Goal: Find specific page/section: Find specific page/section

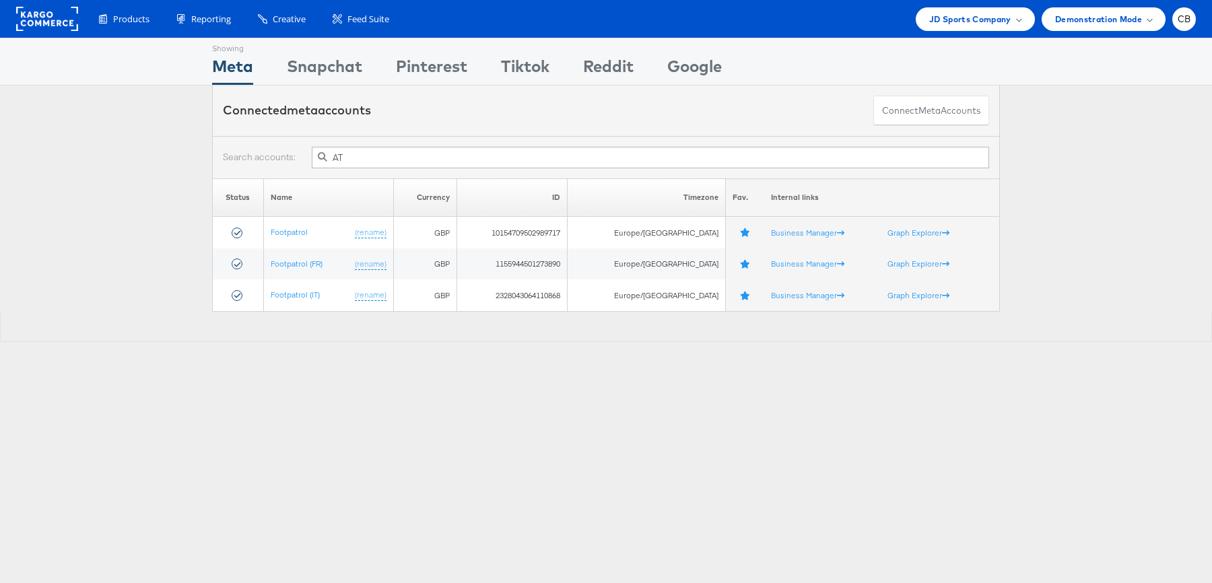
click at [358, 149] on input "AT" at bounding box center [650, 158] width 677 height 22
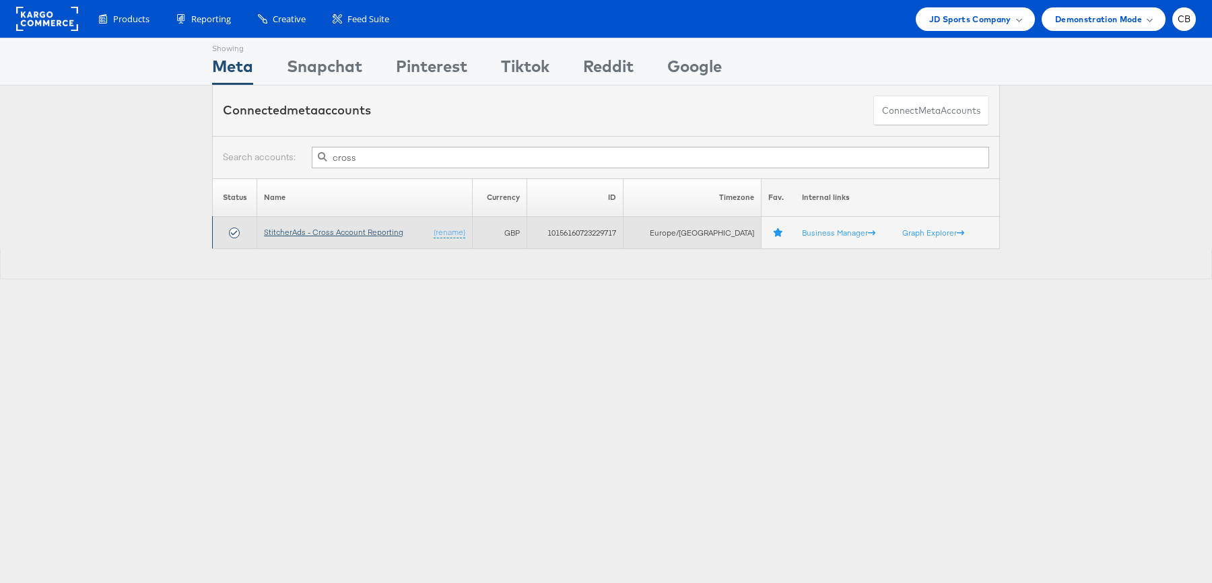
type input "cross"
click at [335, 231] on link "StitcherAds - Cross Account Reporting" at bounding box center [333, 232] width 139 height 10
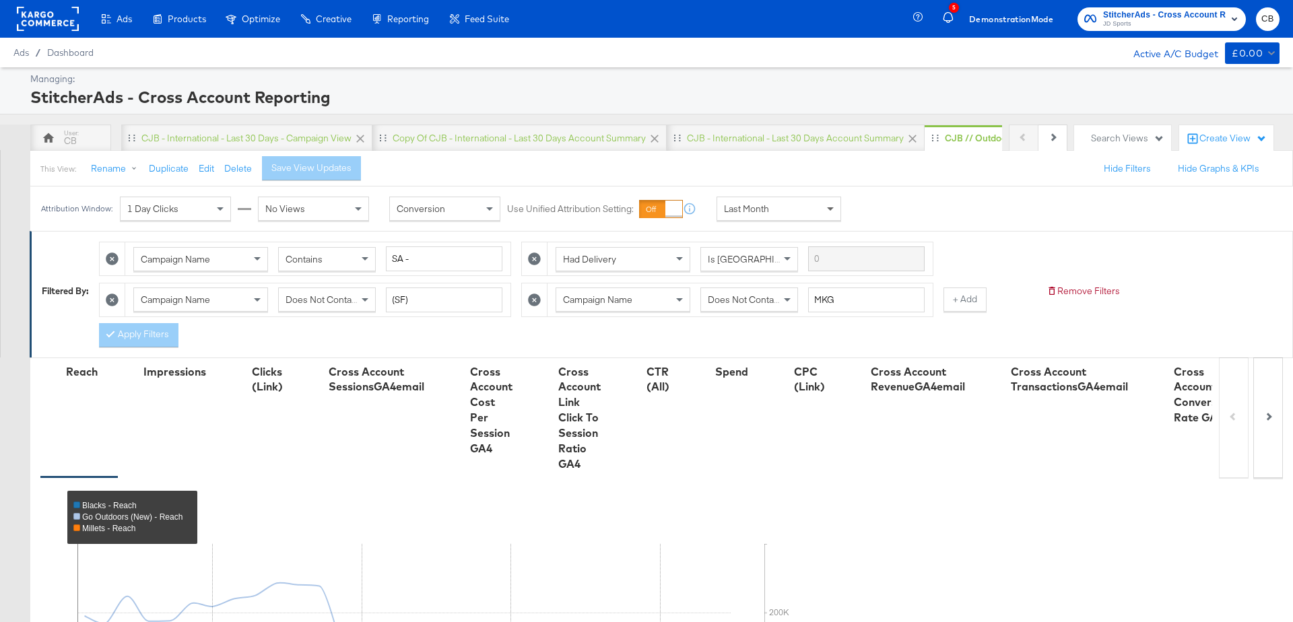
click at [826, 199] on span at bounding box center [832, 208] width 17 height 23
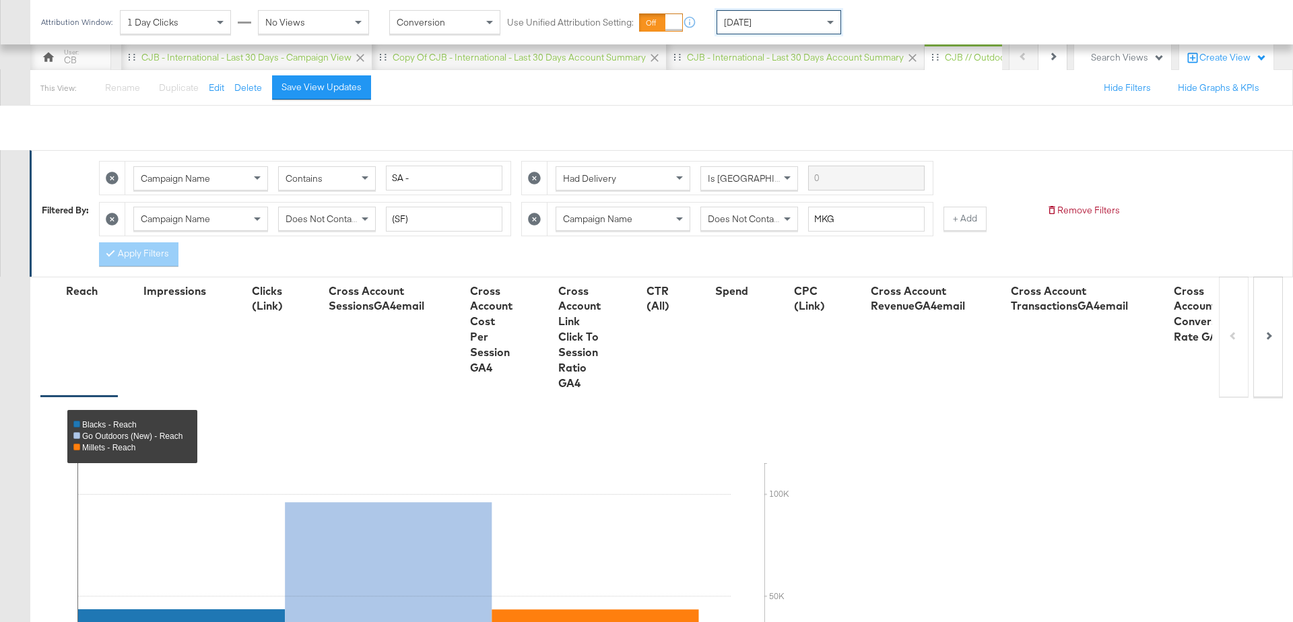
scroll to position [424, 0]
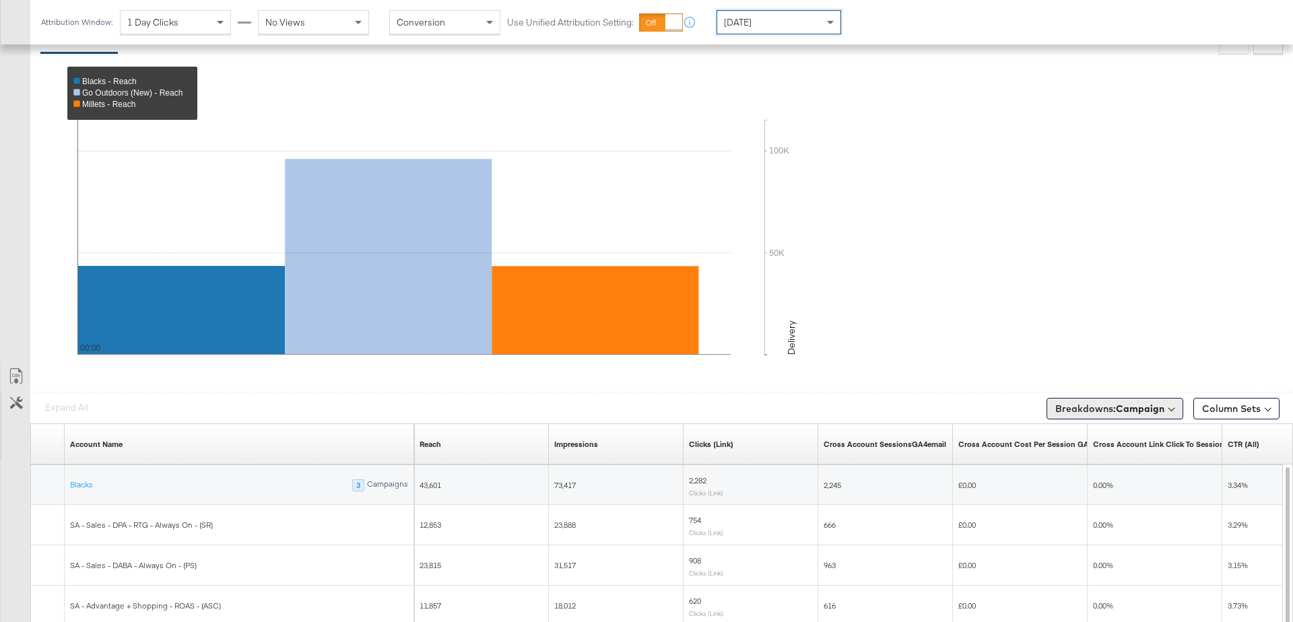
click at [1136, 405] on b "Campaign" at bounding box center [1140, 409] width 48 height 12
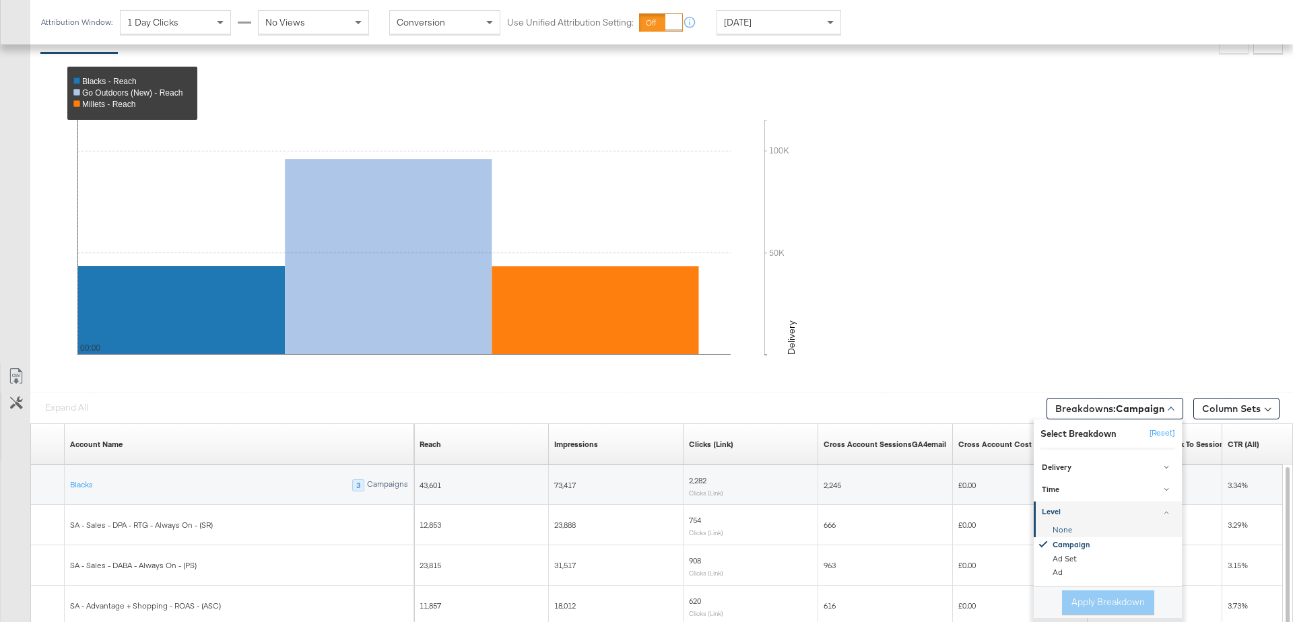
click at [1058, 531] on div "None" at bounding box center [1109, 530] width 146 height 13
click at [1094, 603] on button "Apply Breakdown" at bounding box center [1108, 603] width 92 height 24
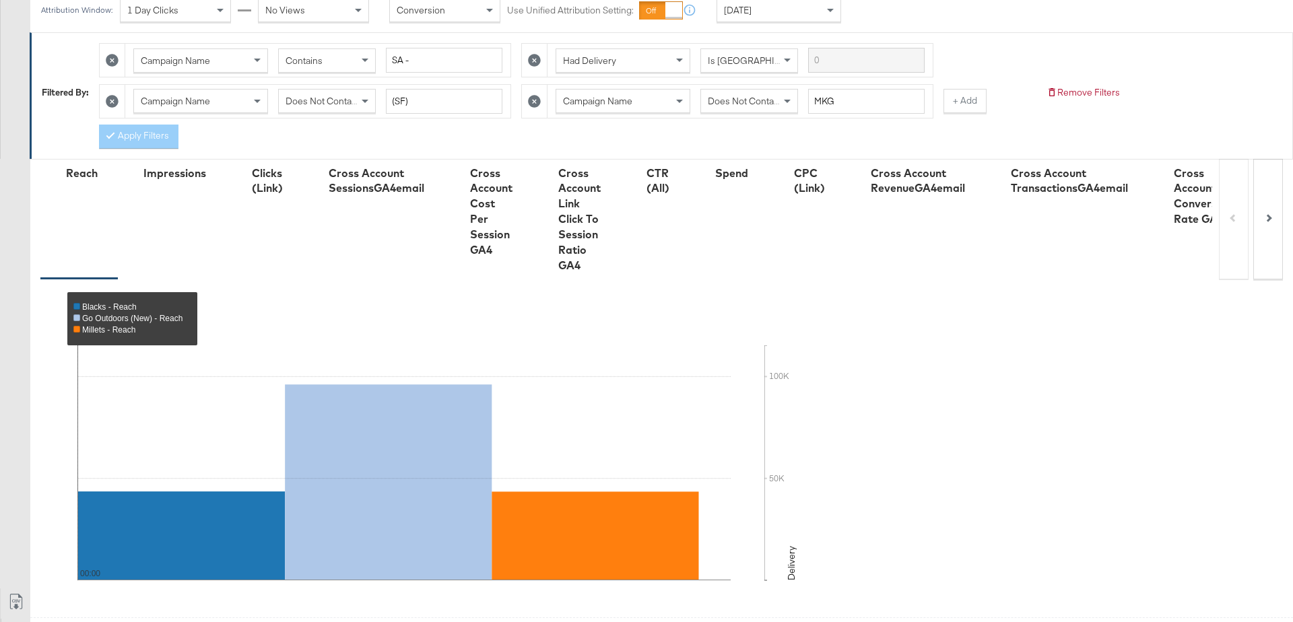
scroll to position [0, 0]
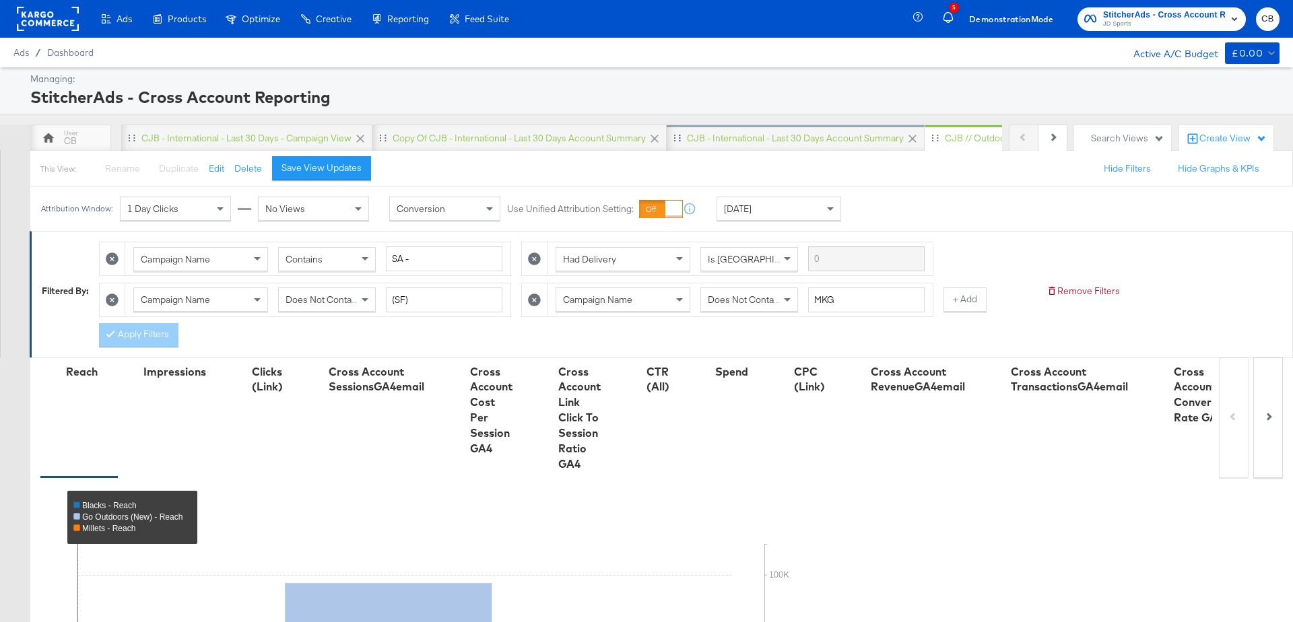
click at [821, 137] on div "CJB - International - Last 30 days Account Summary" at bounding box center [795, 138] width 217 height 13
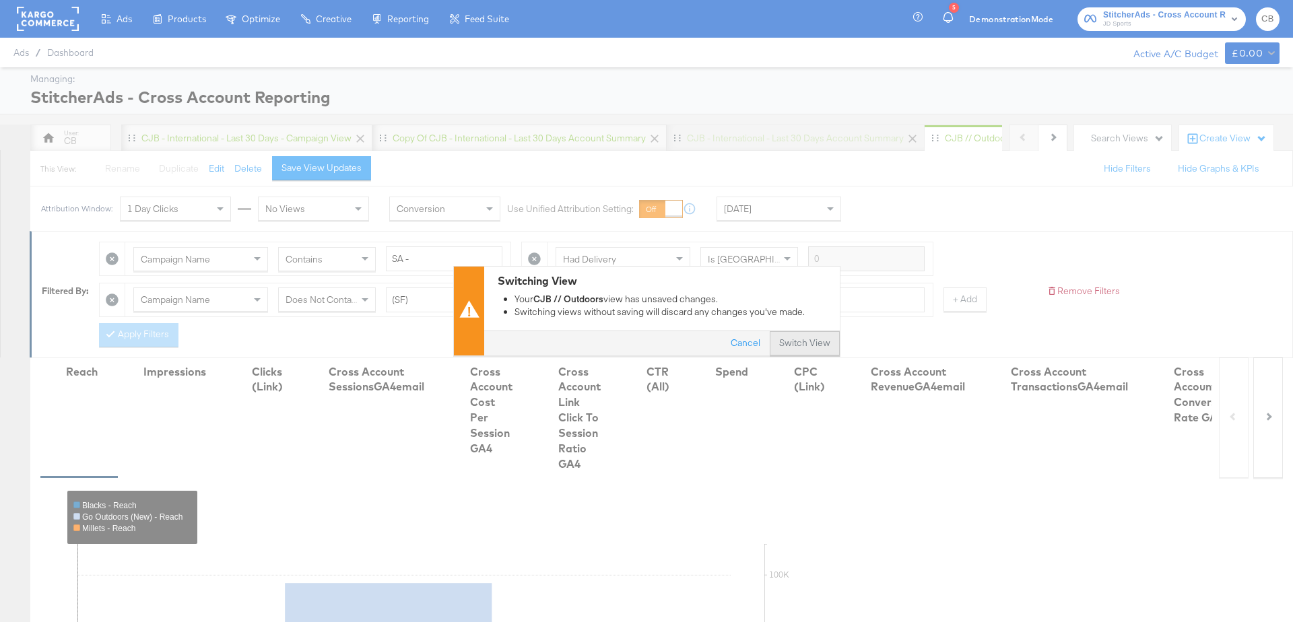
click at [796, 347] on button "Switch View" at bounding box center [805, 344] width 70 height 24
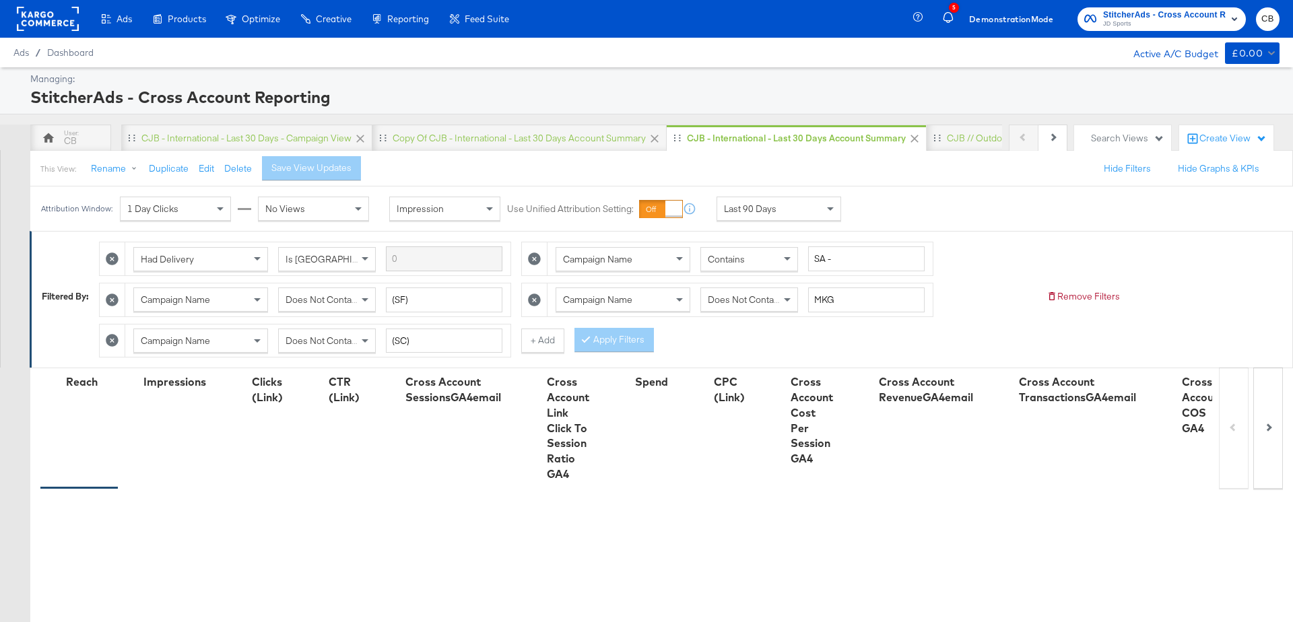
click at [817, 207] on div "Last 90 Days" at bounding box center [778, 208] width 123 height 23
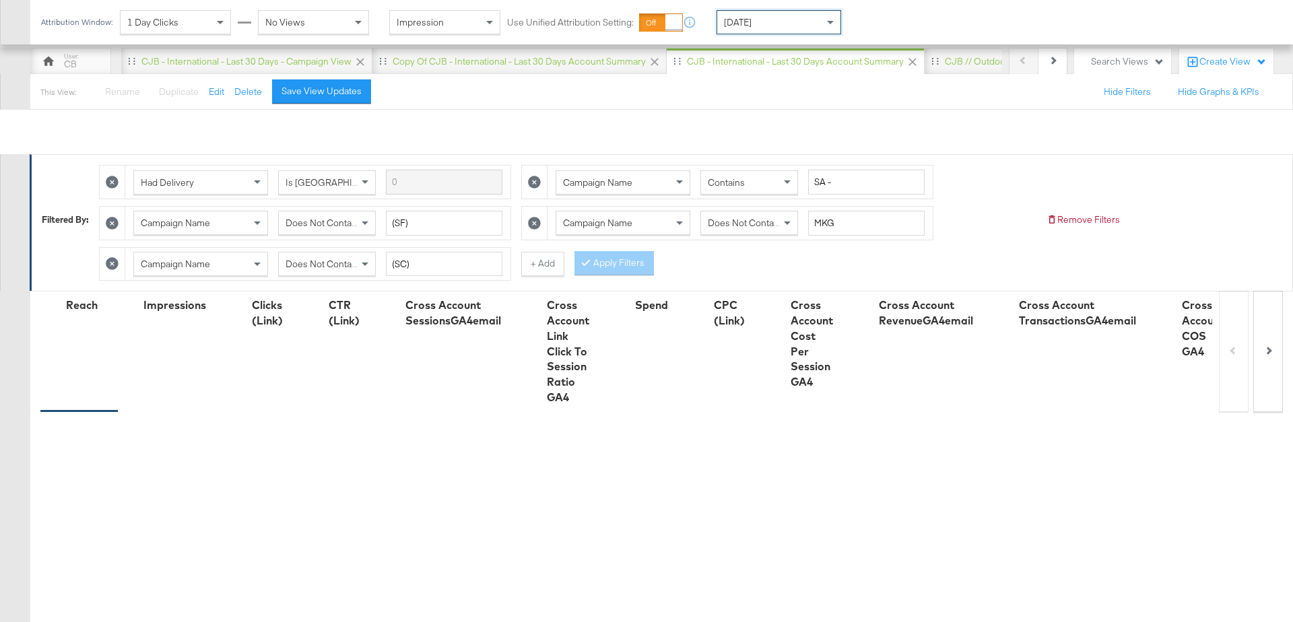
scroll to position [362, 0]
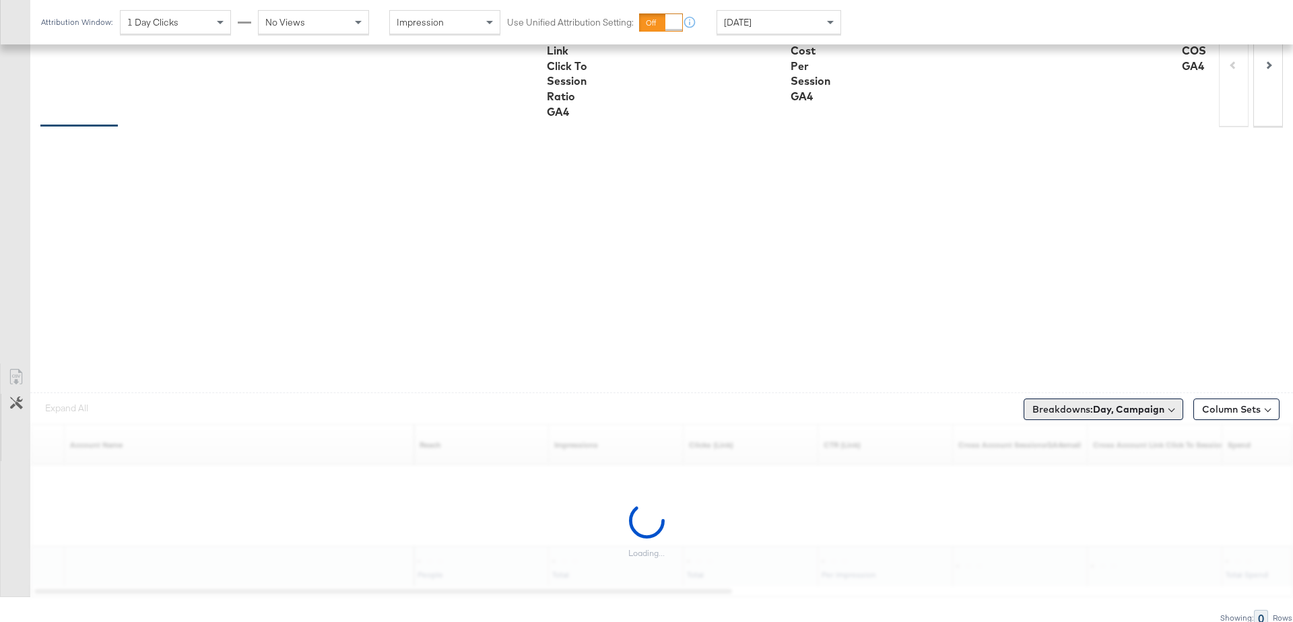
click at [1123, 403] on b "Day, Campaign" at bounding box center [1128, 409] width 71 height 12
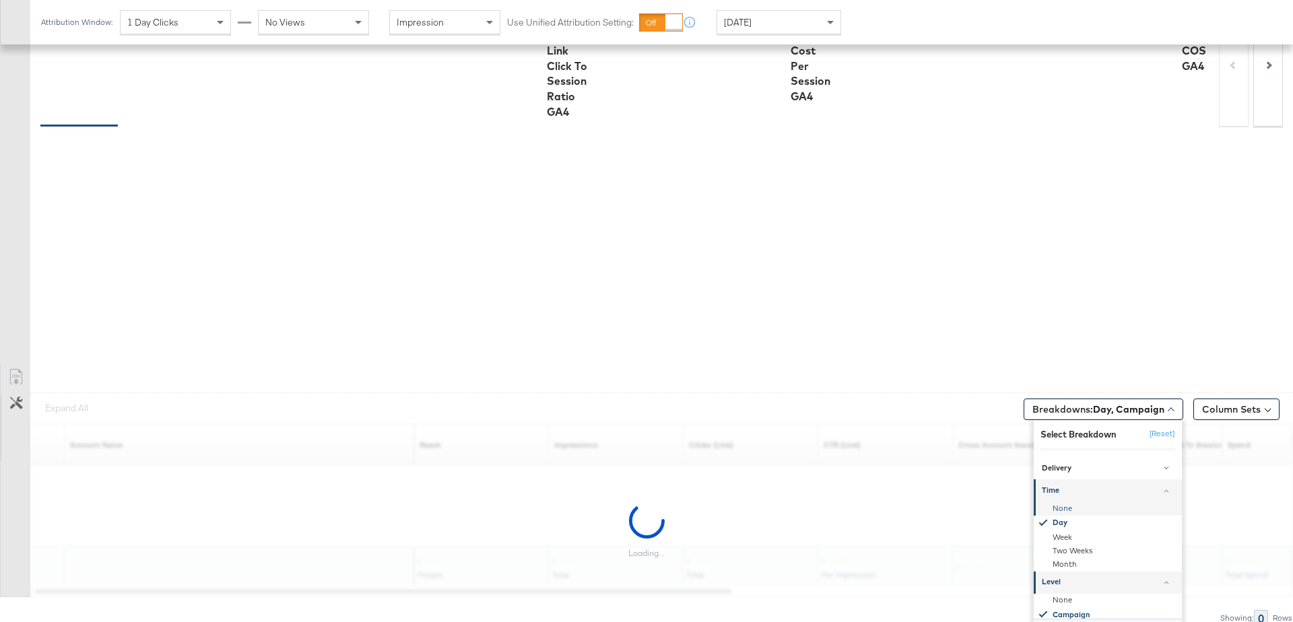
click at [1065, 502] on div "None" at bounding box center [1109, 508] width 146 height 13
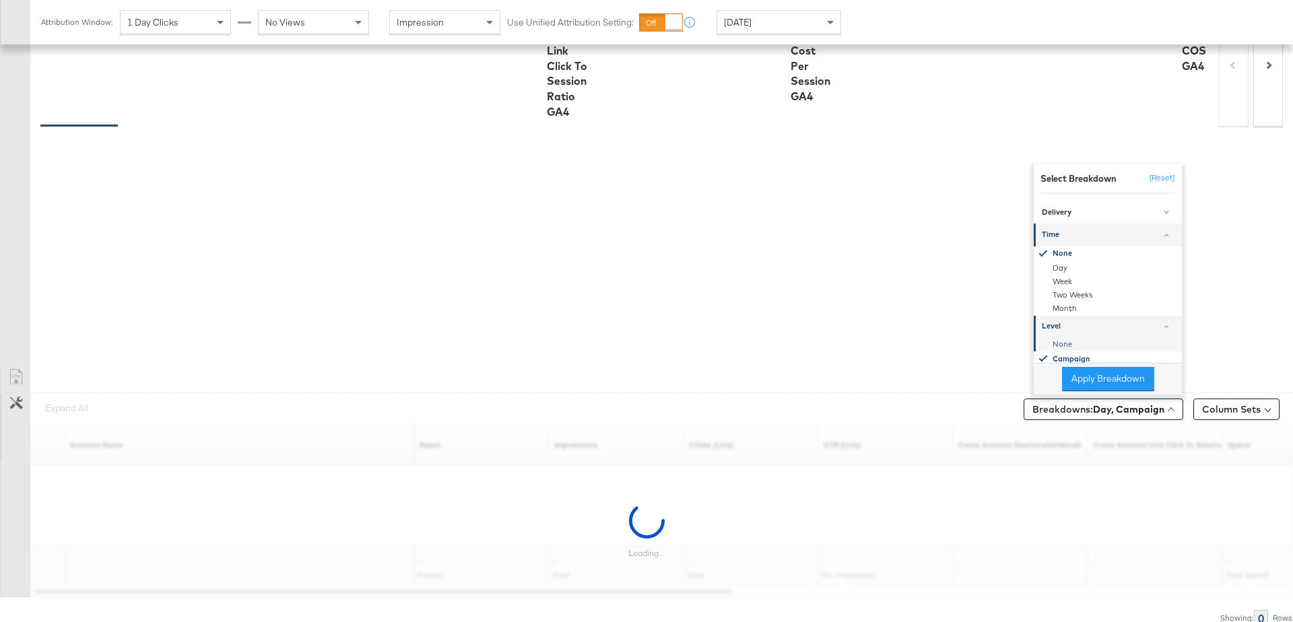
click at [1063, 345] on div "None" at bounding box center [1109, 343] width 146 height 13
click at [1081, 371] on button "Apply Breakdown" at bounding box center [1108, 379] width 92 height 24
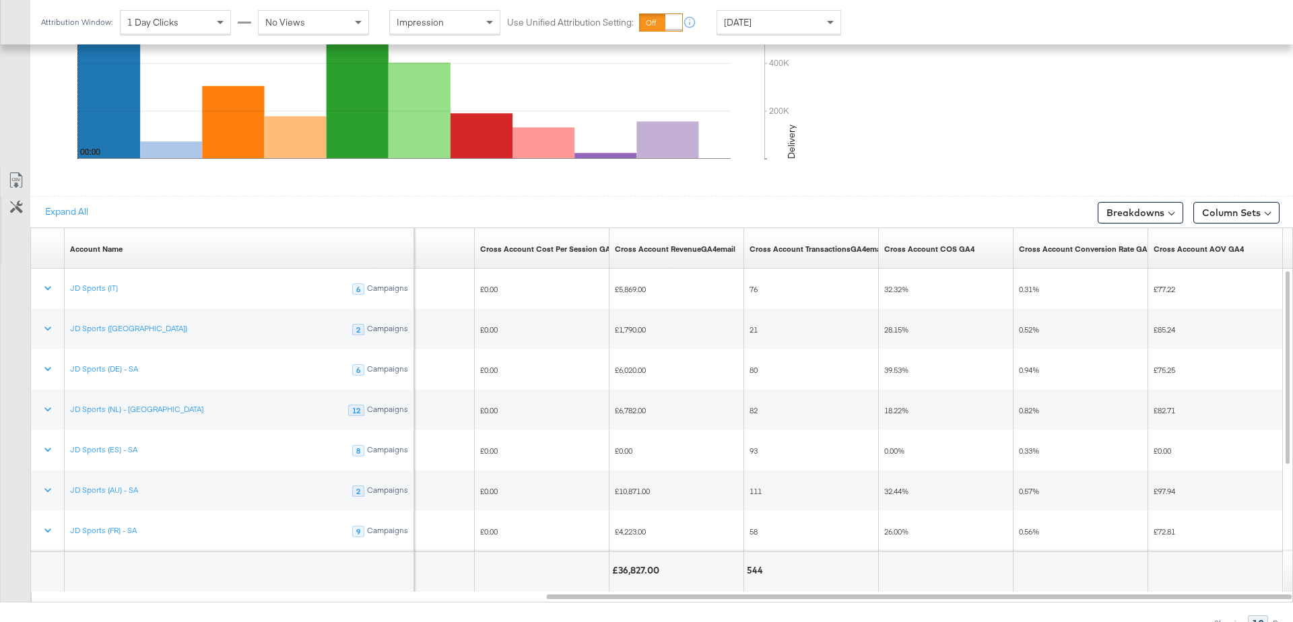
scroll to position [715, 0]
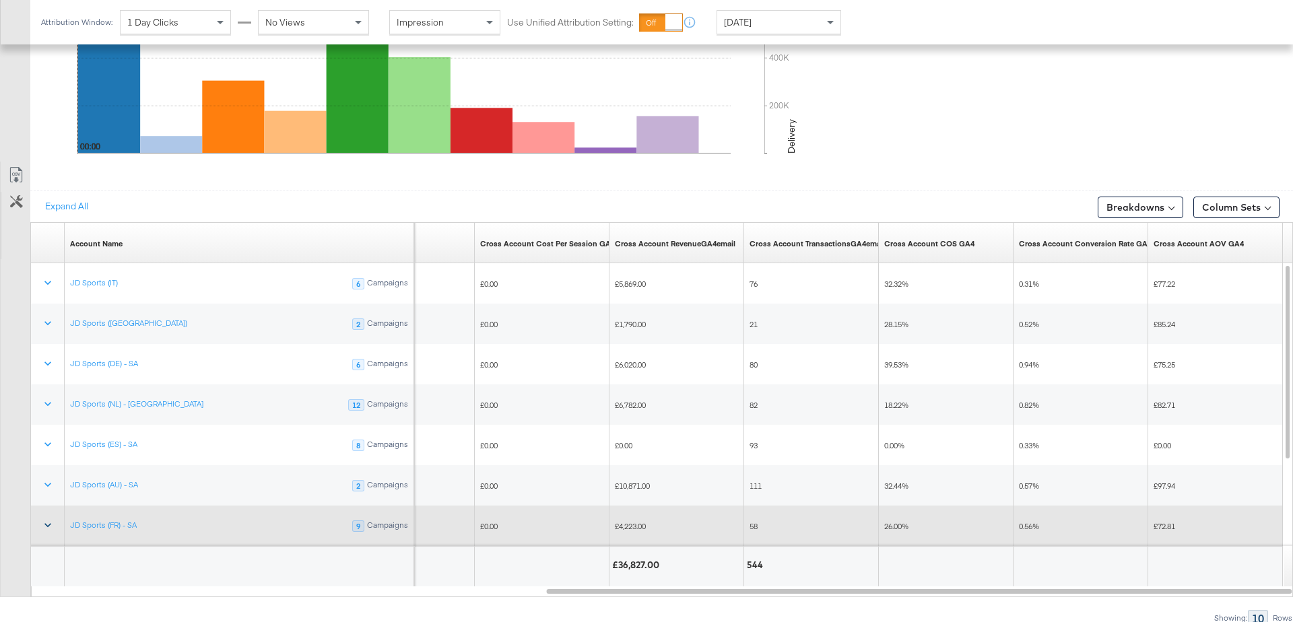
click at [44, 514] on button at bounding box center [48, 526] width 32 height 24
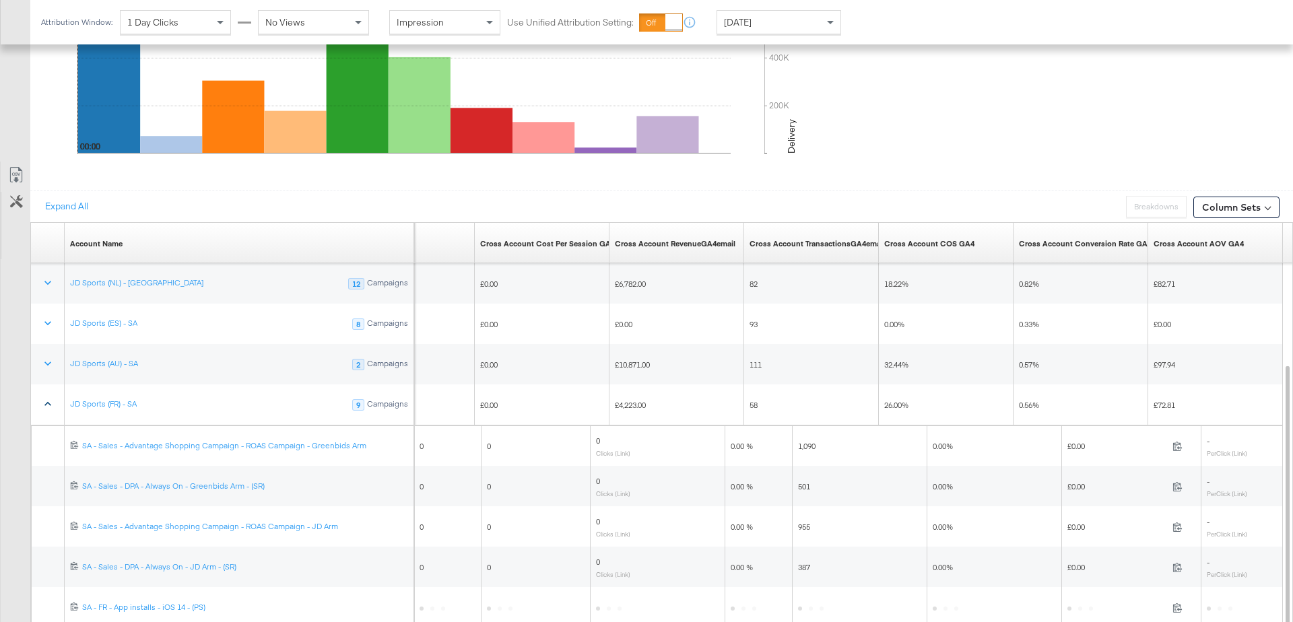
scroll to position [834, 0]
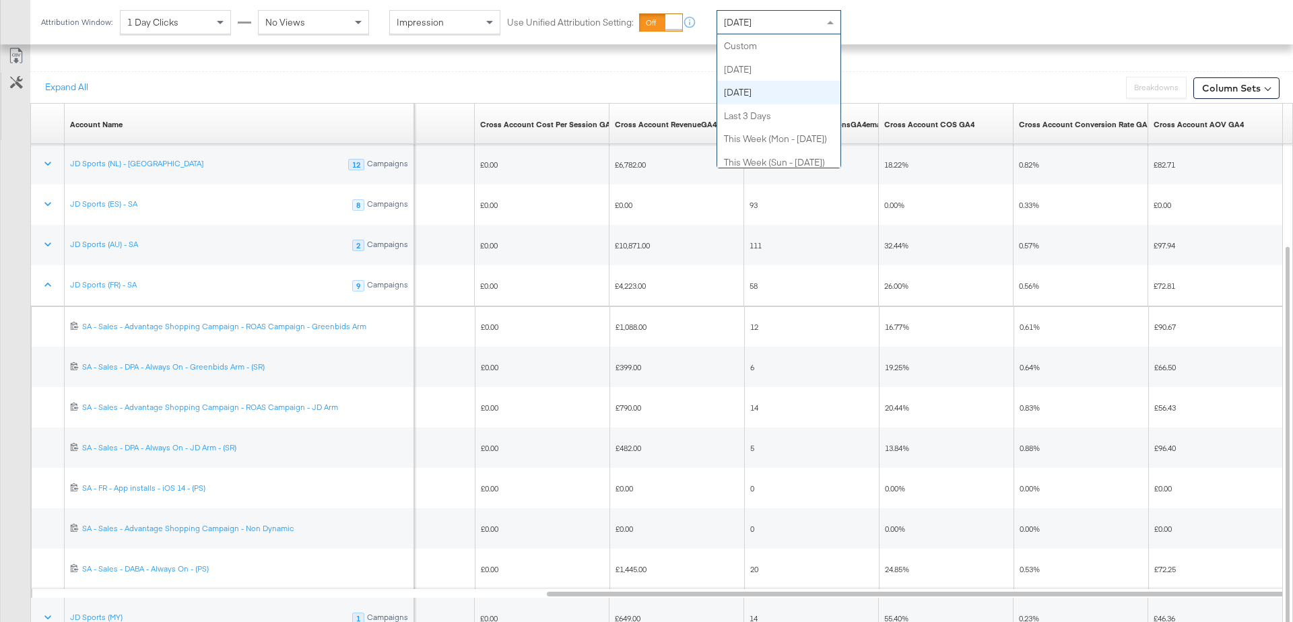
click at [827, 20] on span at bounding box center [832, 22] width 17 height 23
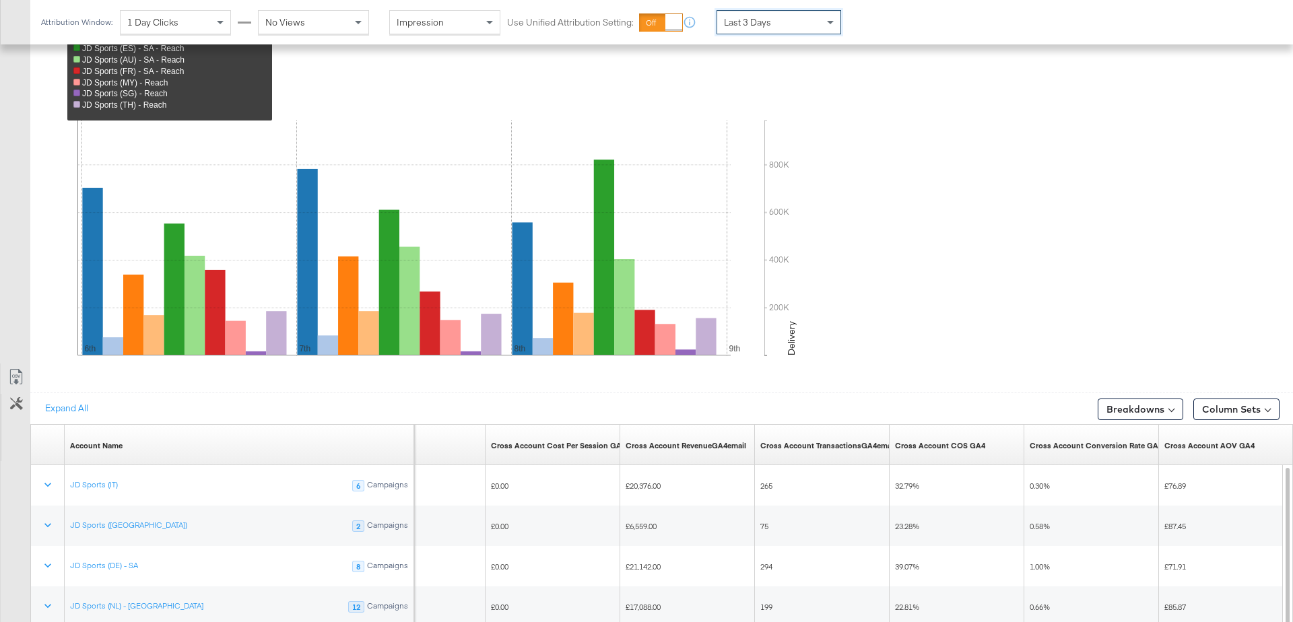
scroll to position [715, 0]
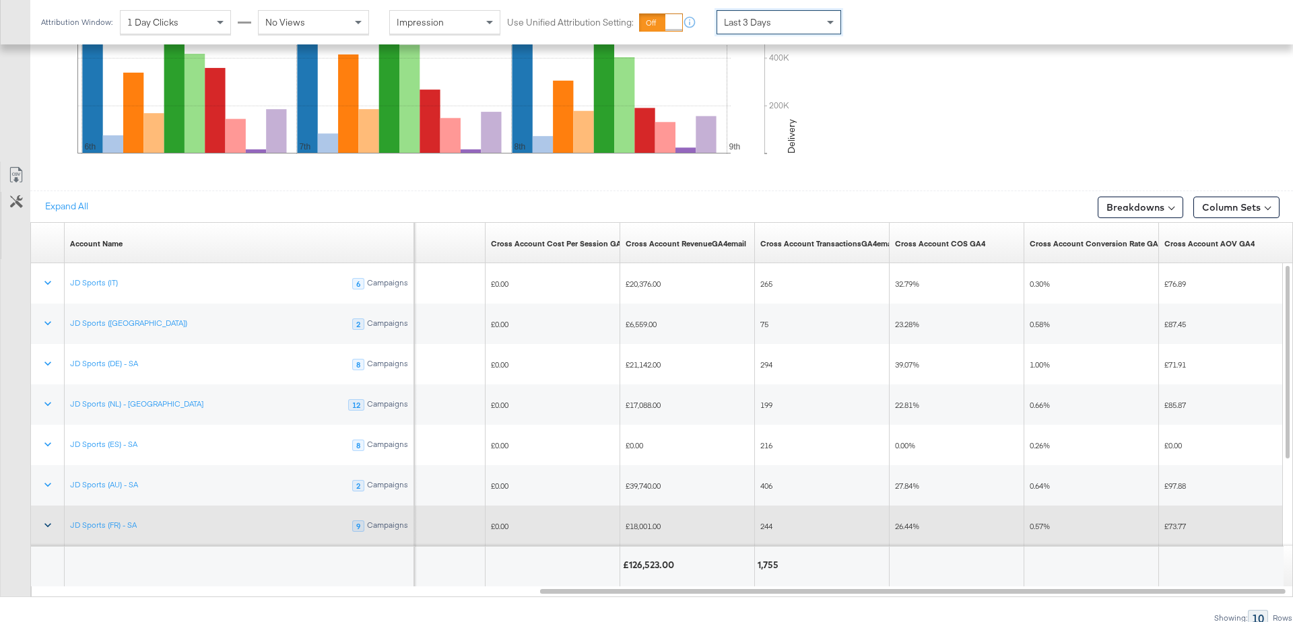
click at [51, 520] on icon at bounding box center [47, 525] width 13 height 13
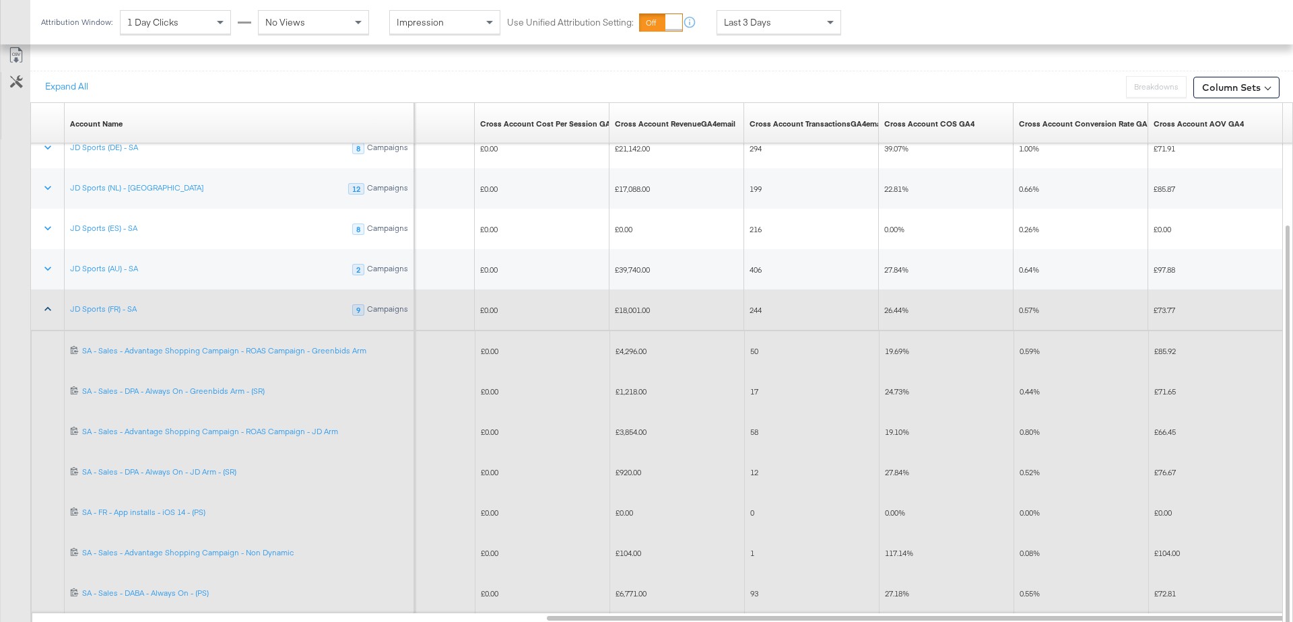
scroll to position [0, 0]
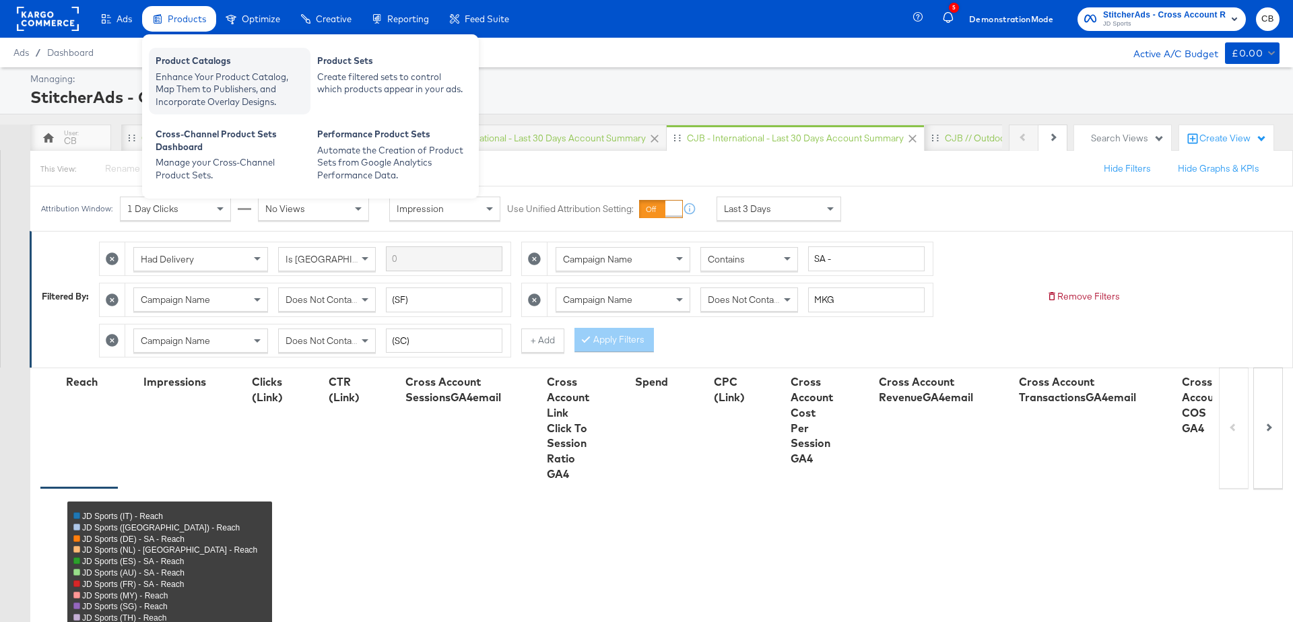
click at [188, 73] on div "Enhance Your Product Catalog, Map Them to Publishers, and Incorporate Overlay D…" at bounding box center [230, 90] width 148 height 38
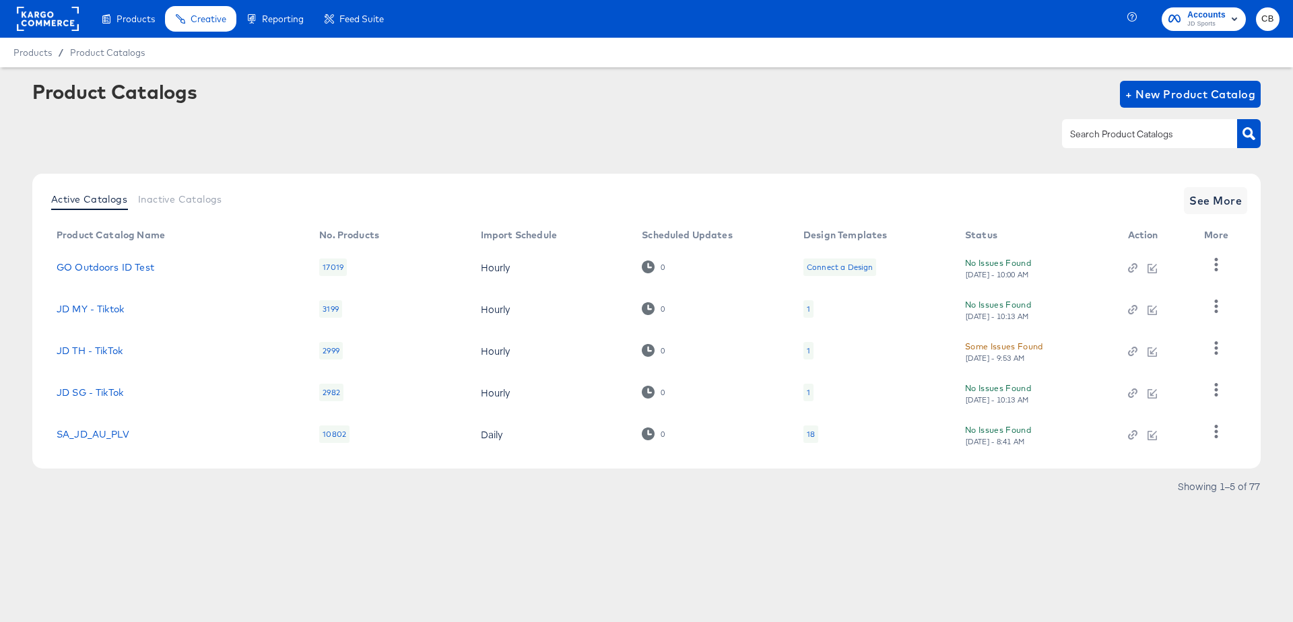
click at [1104, 136] on input "text" at bounding box center [1138, 134] width 143 height 15
paste input "JD Sports IE Feed 032017"
type input "JD Sports IE Feed 032017"
click at [1251, 135] on icon "button" at bounding box center [1248, 133] width 13 height 13
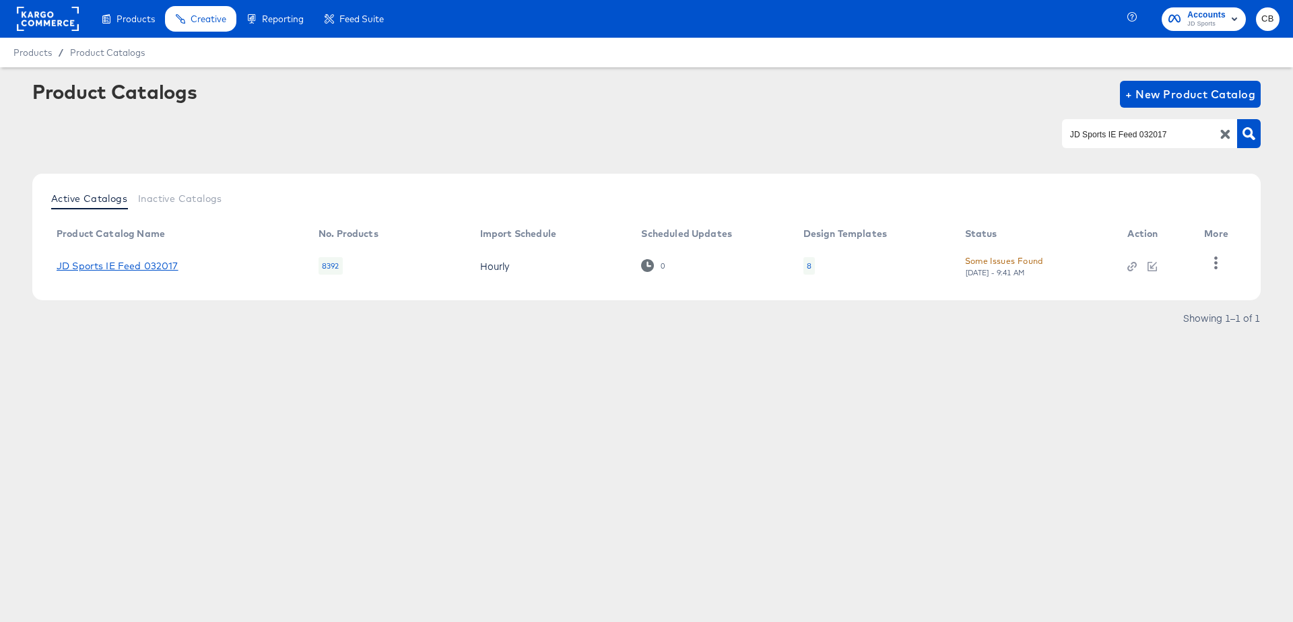
click at [125, 265] on link "JD Sports IE Feed 032017" at bounding box center [118, 266] width 122 height 11
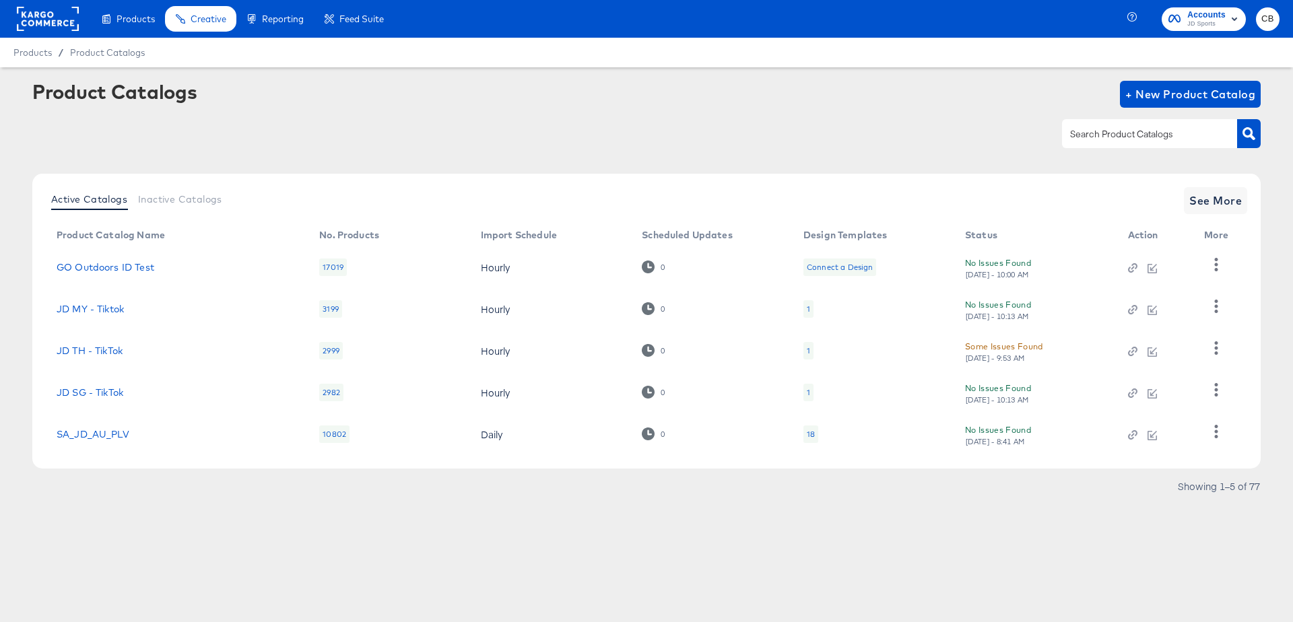
click at [1108, 138] on input "text" at bounding box center [1138, 134] width 143 height 15
paste input "StitcherAds_JD_ES"
type input "StitcherAds_JD_ES"
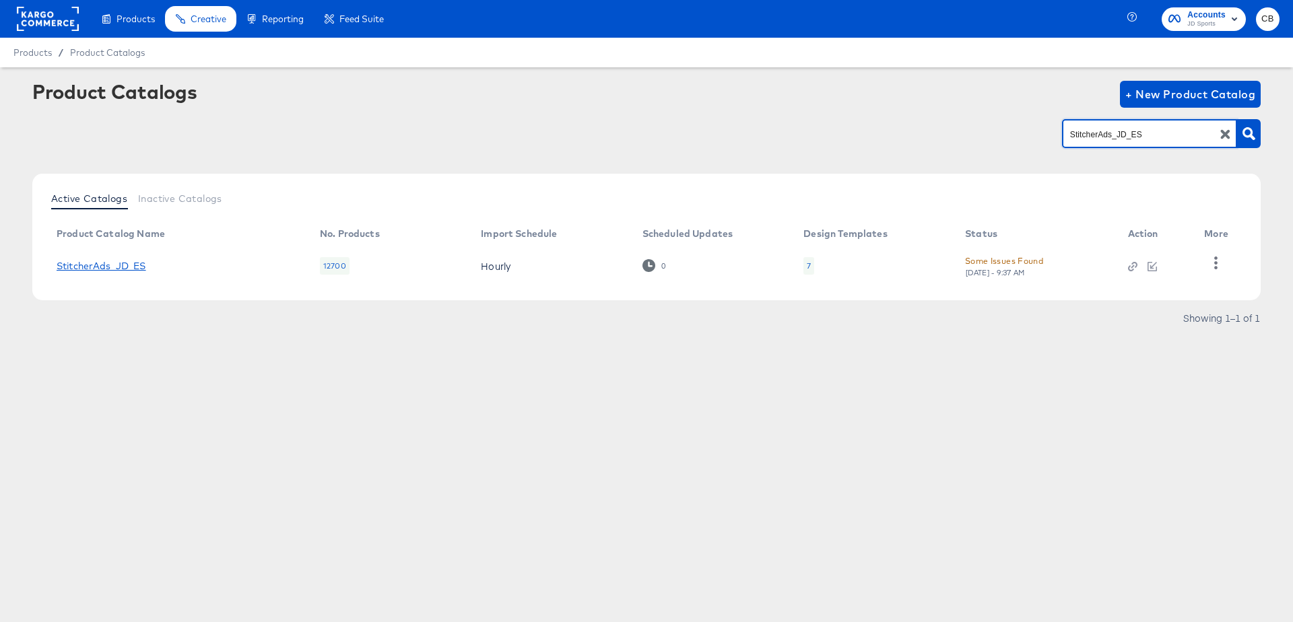
click at [125, 267] on link "StitcherAds_JD_ES" at bounding box center [102, 266] width 90 height 11
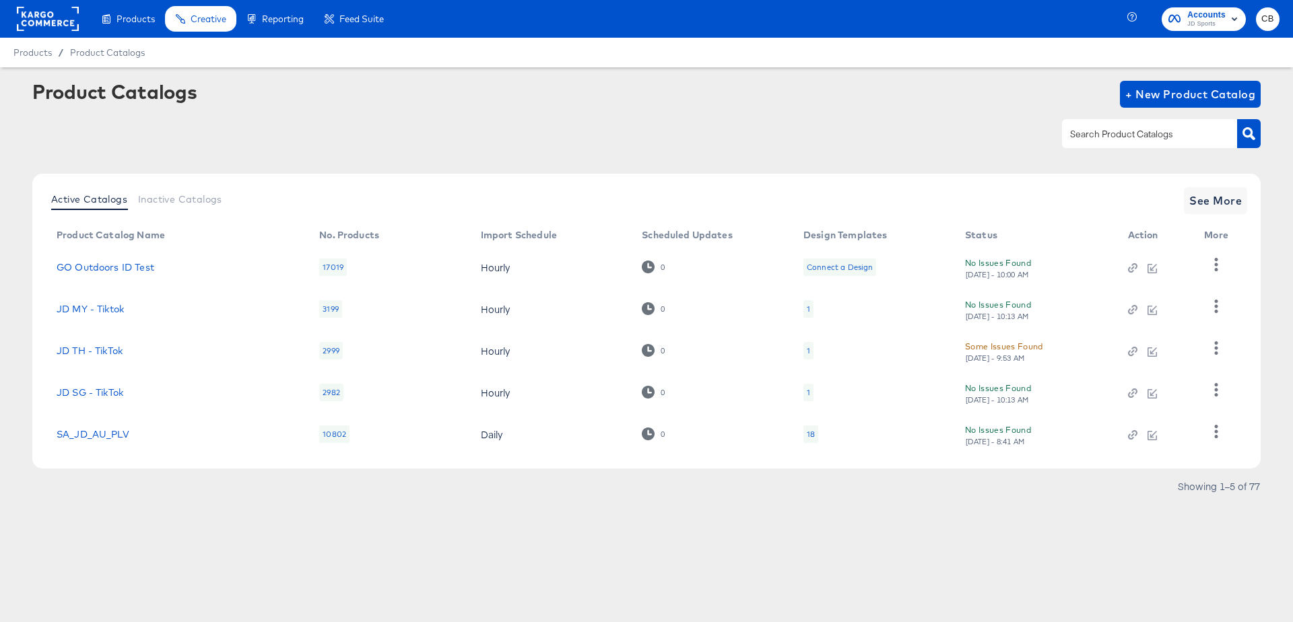
click at [1111, 135] on input "text" at bounding box center [1138, 134] width 143 height 15
paste input "StitcherAds - Go Outdoors - [GEOGRAPHIC_DATA] - Main"
type input "StitcherAds - Go Outdoors - [GEOGRAPHIC_DATA] - Main"
click at [1258, 135] on button "button" at bounding box center [1249, 133] width 24 height 29
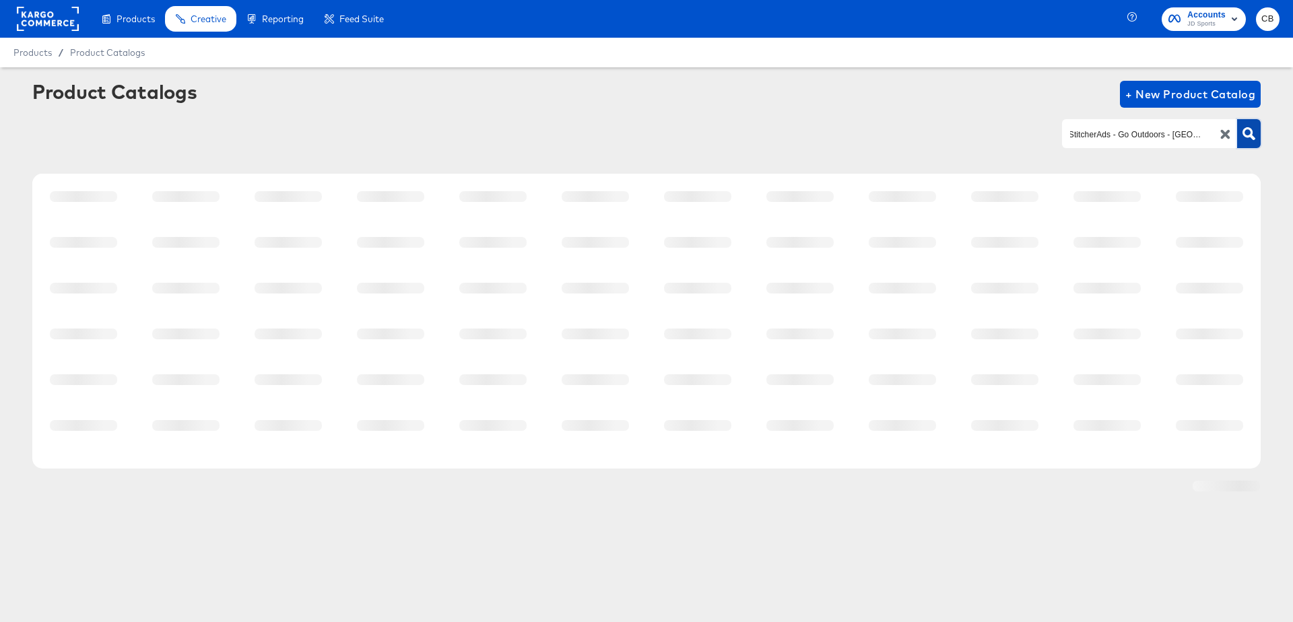
scroll to position [0, 0]
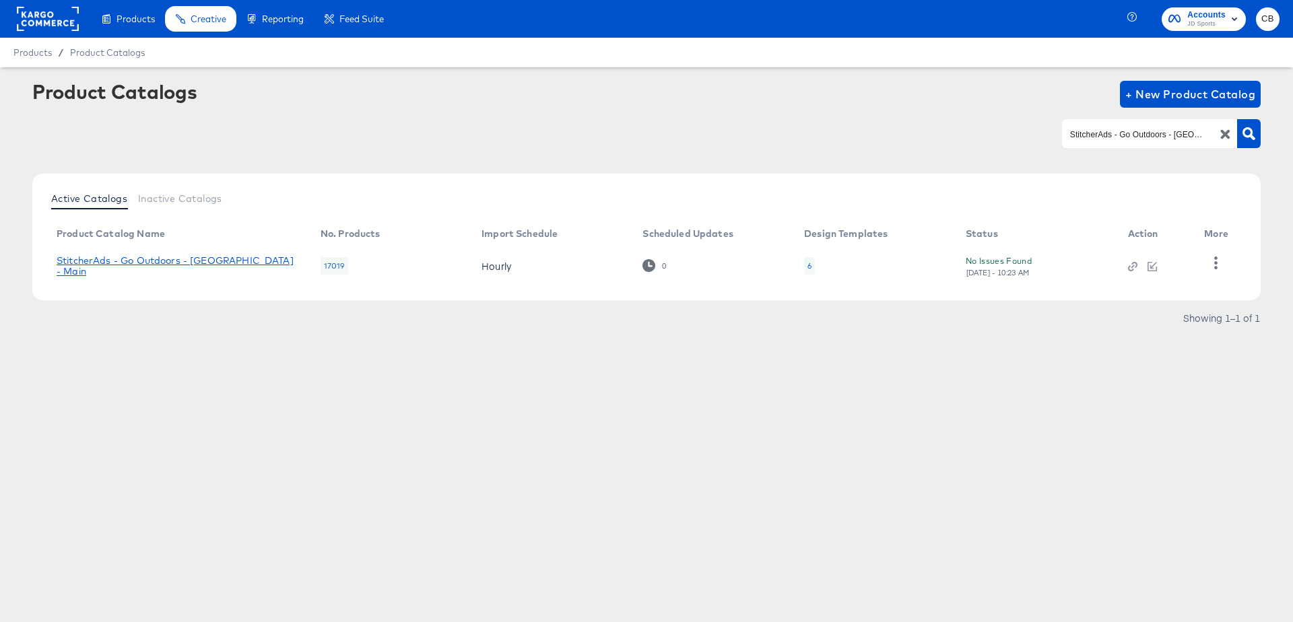
click at [155, 265] on link "StitcherAds - Go Outdoors - [GEOGRAPHIC_DATA] - Main" at bounding box center [175, 266] width 237 height 22
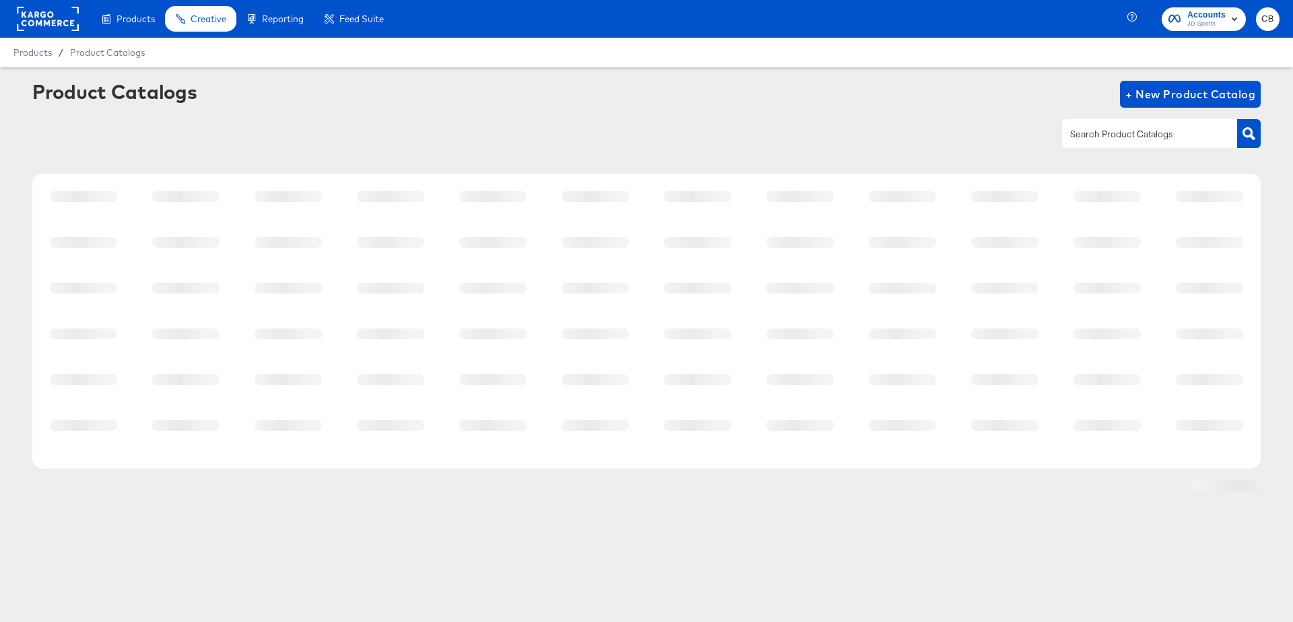
click at [1111, 133] on input "text" at bounding box center [1138, 134] width 143 height 15
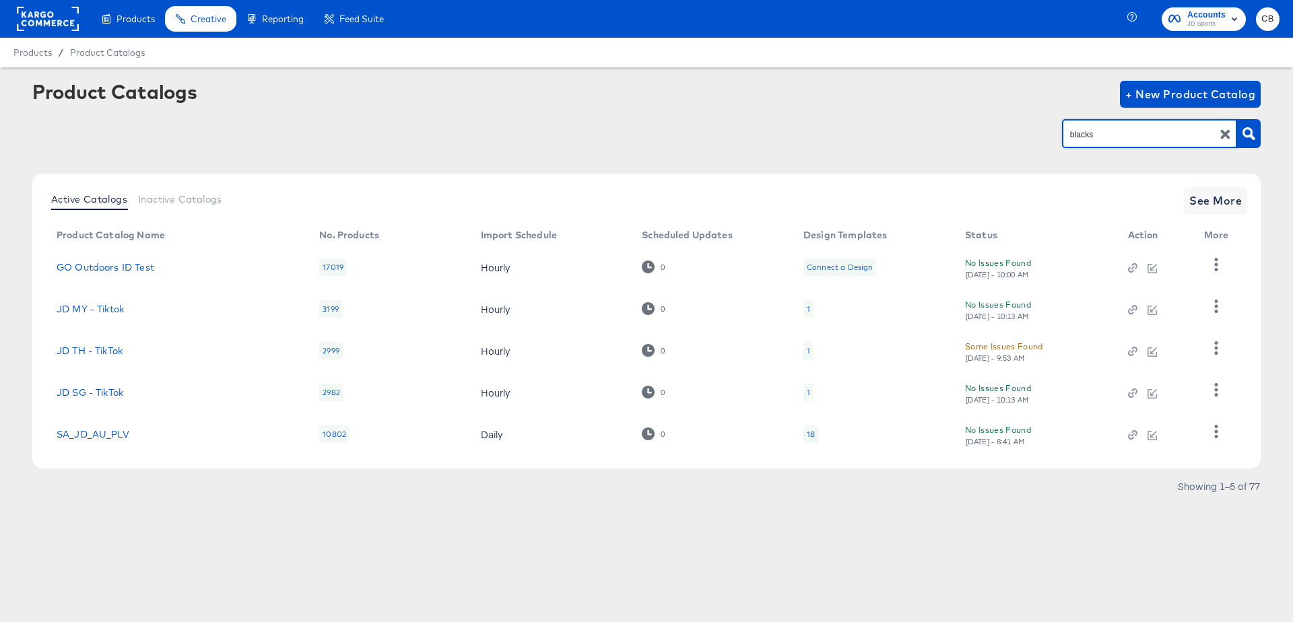
type input "blacks"
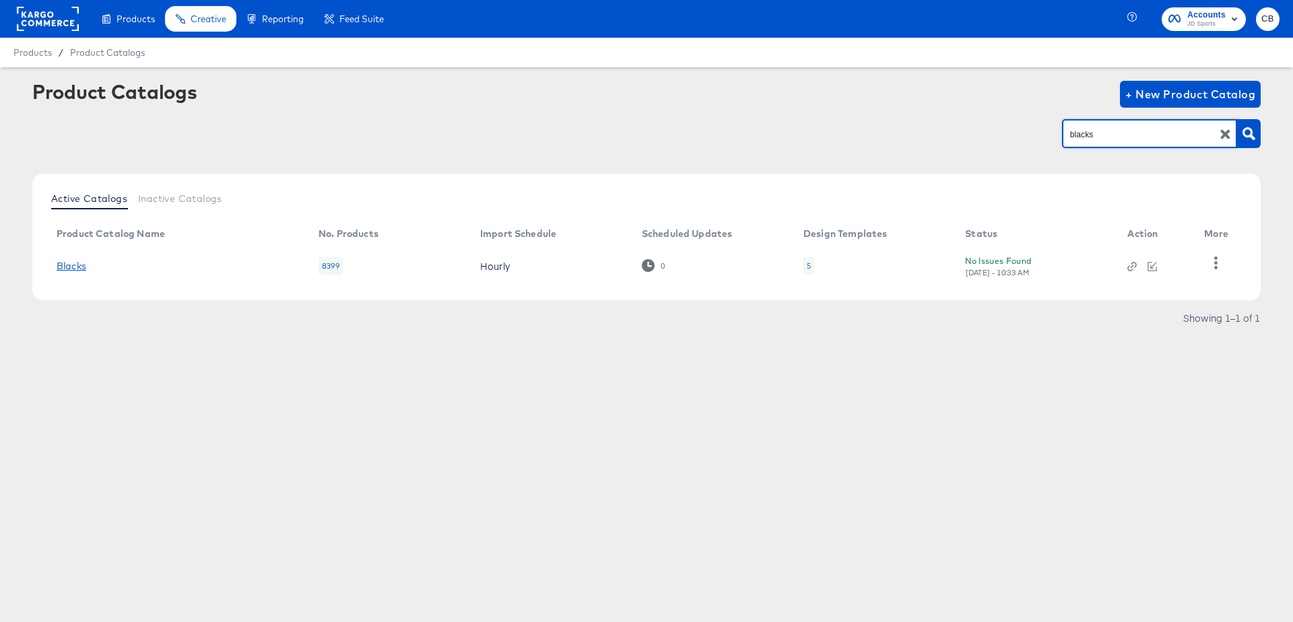
click at [85, 267] on link "Blacks" at bounding box center [72, 266] width 30 height 11
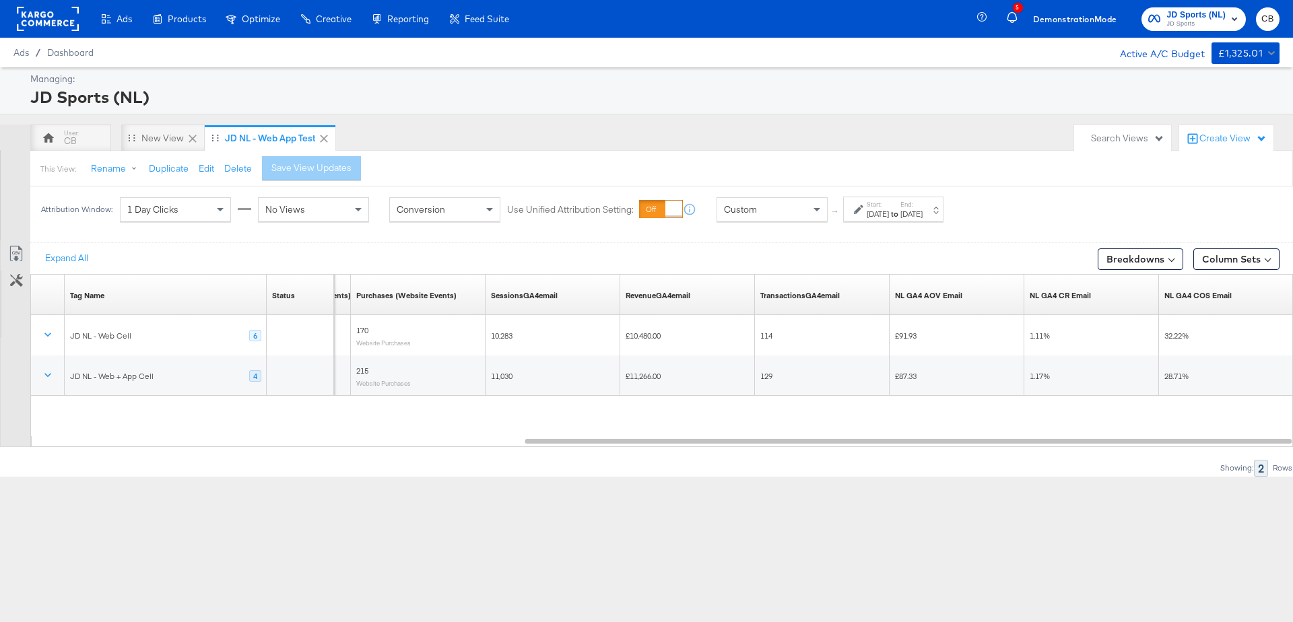
click at [784, 206] on div "Custom" at bounding box center [772, 209] width 110 height 23
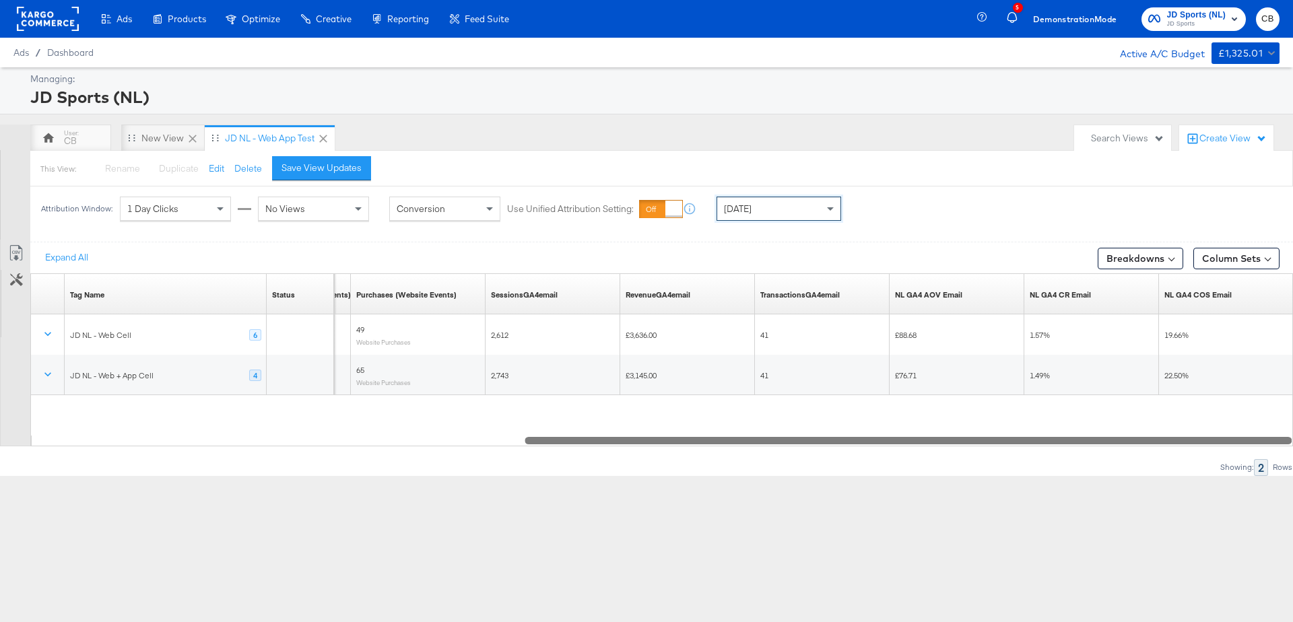
click at [78, 438] on div at bounding box center [662, 439] width 1263 height 11
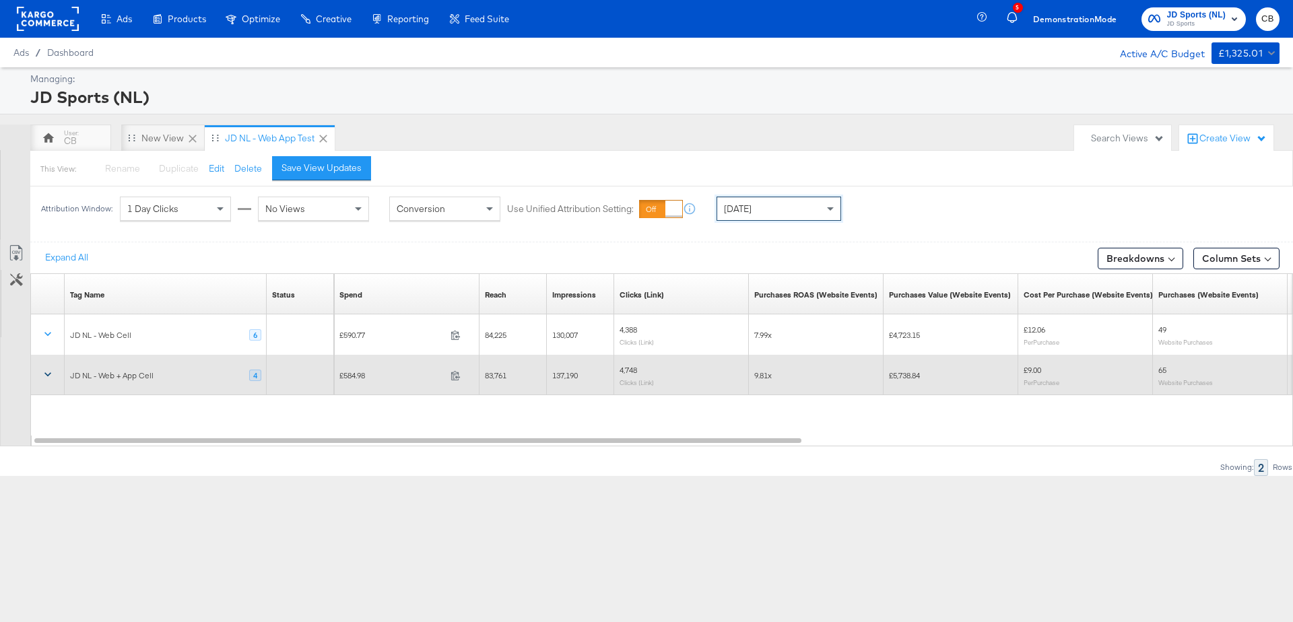
click at [48, 369] on icon at bounding box center [47, 374] width 13 height 13
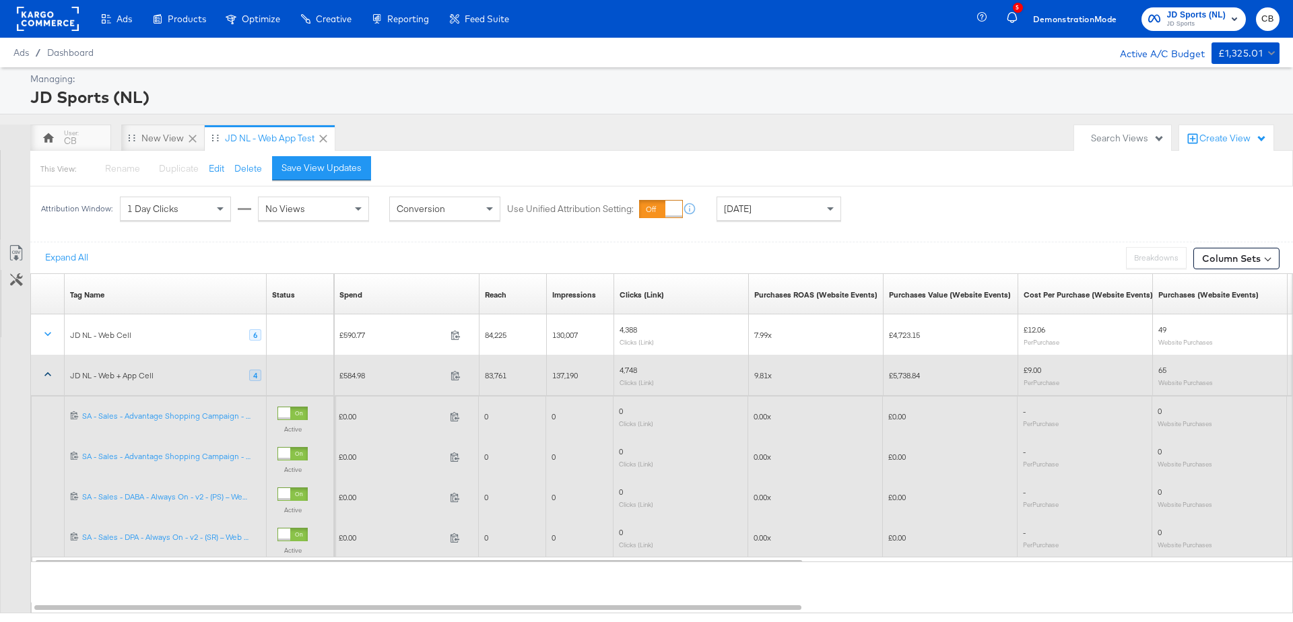
scroll to position [19, 0]
